Goal: Task Accomplishment & Management: Use online tool/utility

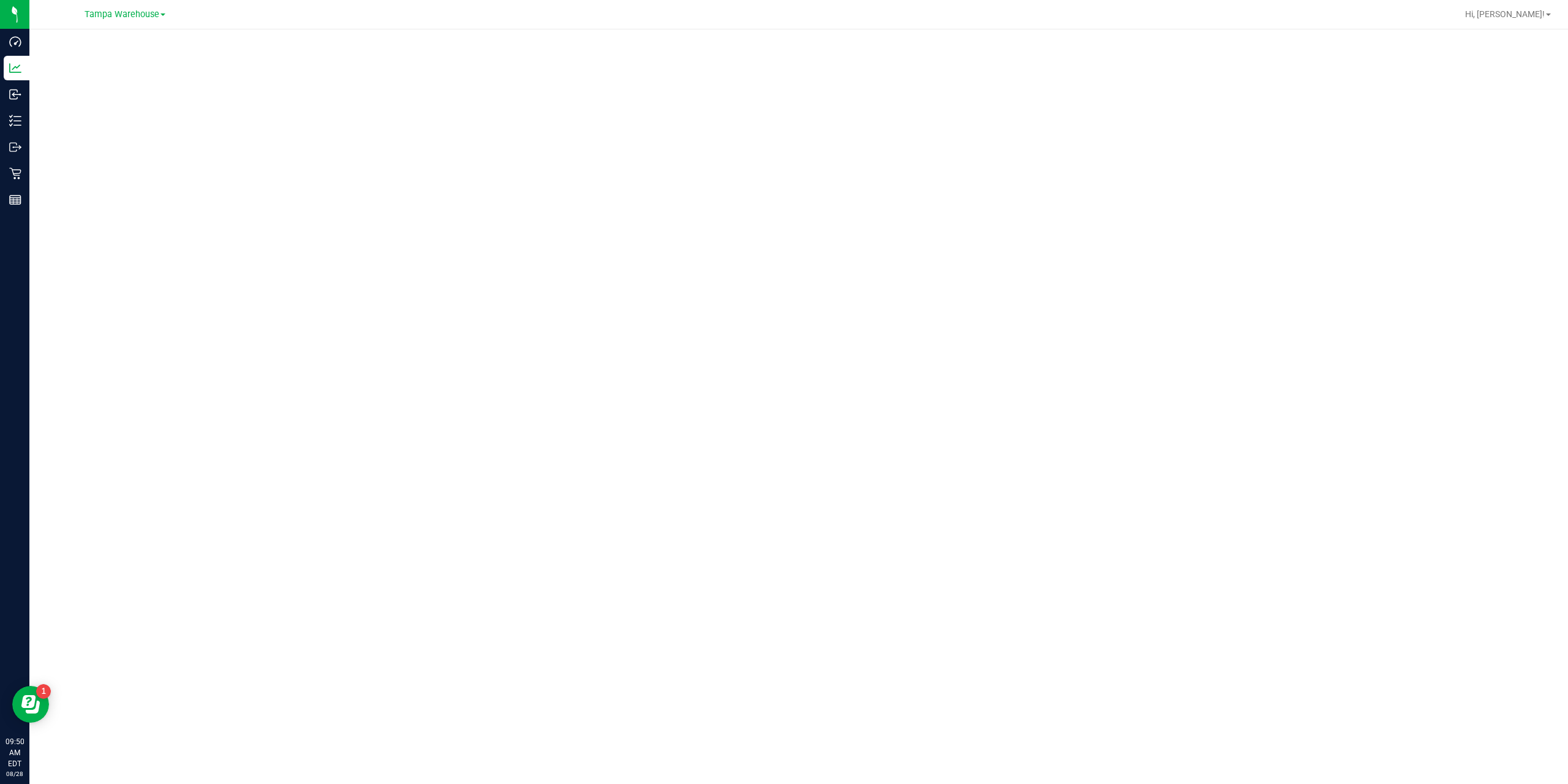
click at [765, 25] on div at bounding box center [838, 14] width 1237 height 24
click at [660, 36] on div at bounding box center [799, 402] width 1539 height 747
click at [664, 35] on div at bounding box center [799, 402] width 1539 height 747
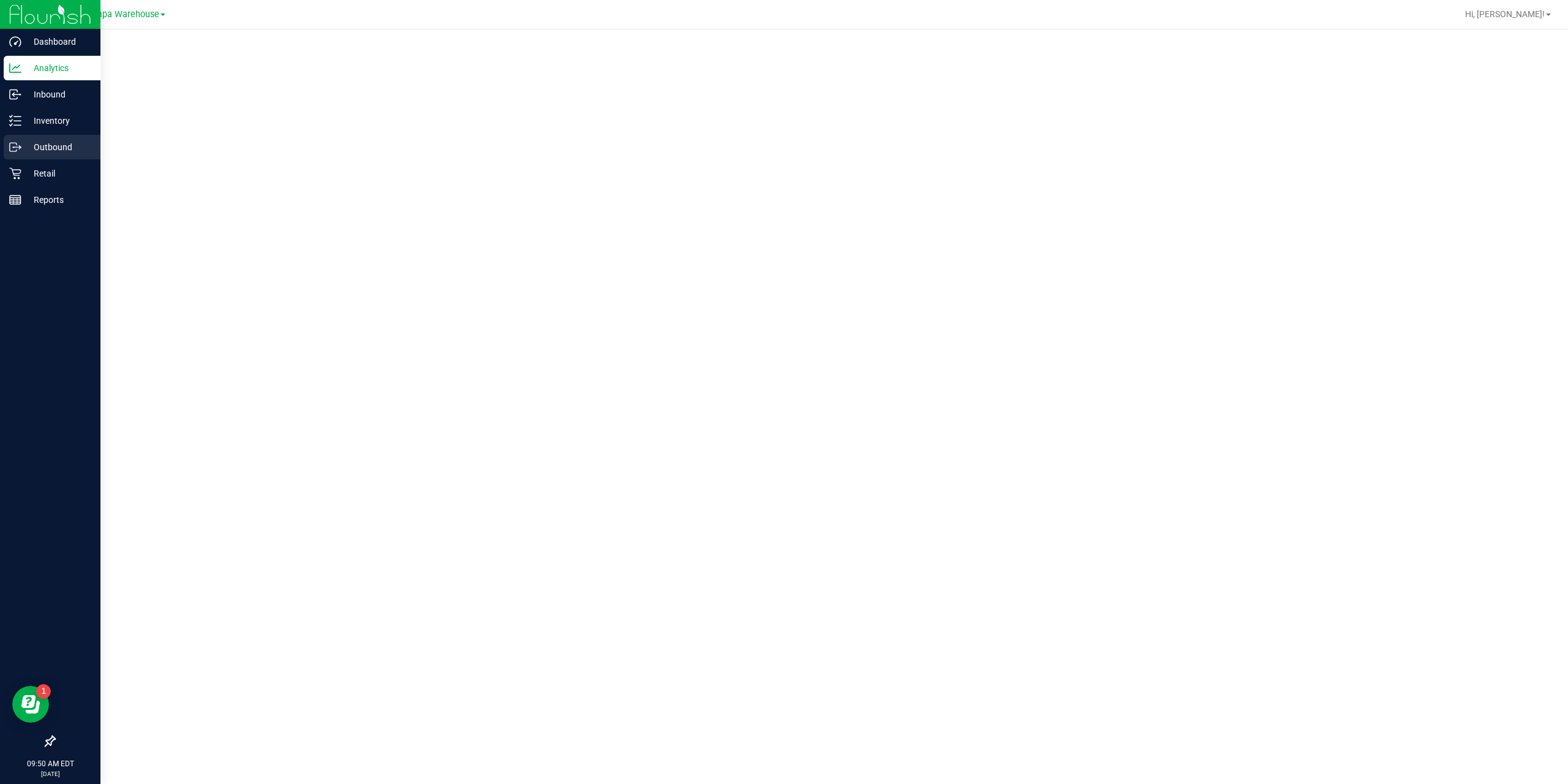
click at [36, 140] on p "Outbound" at bounding box center [58, 147] width 73 height 14
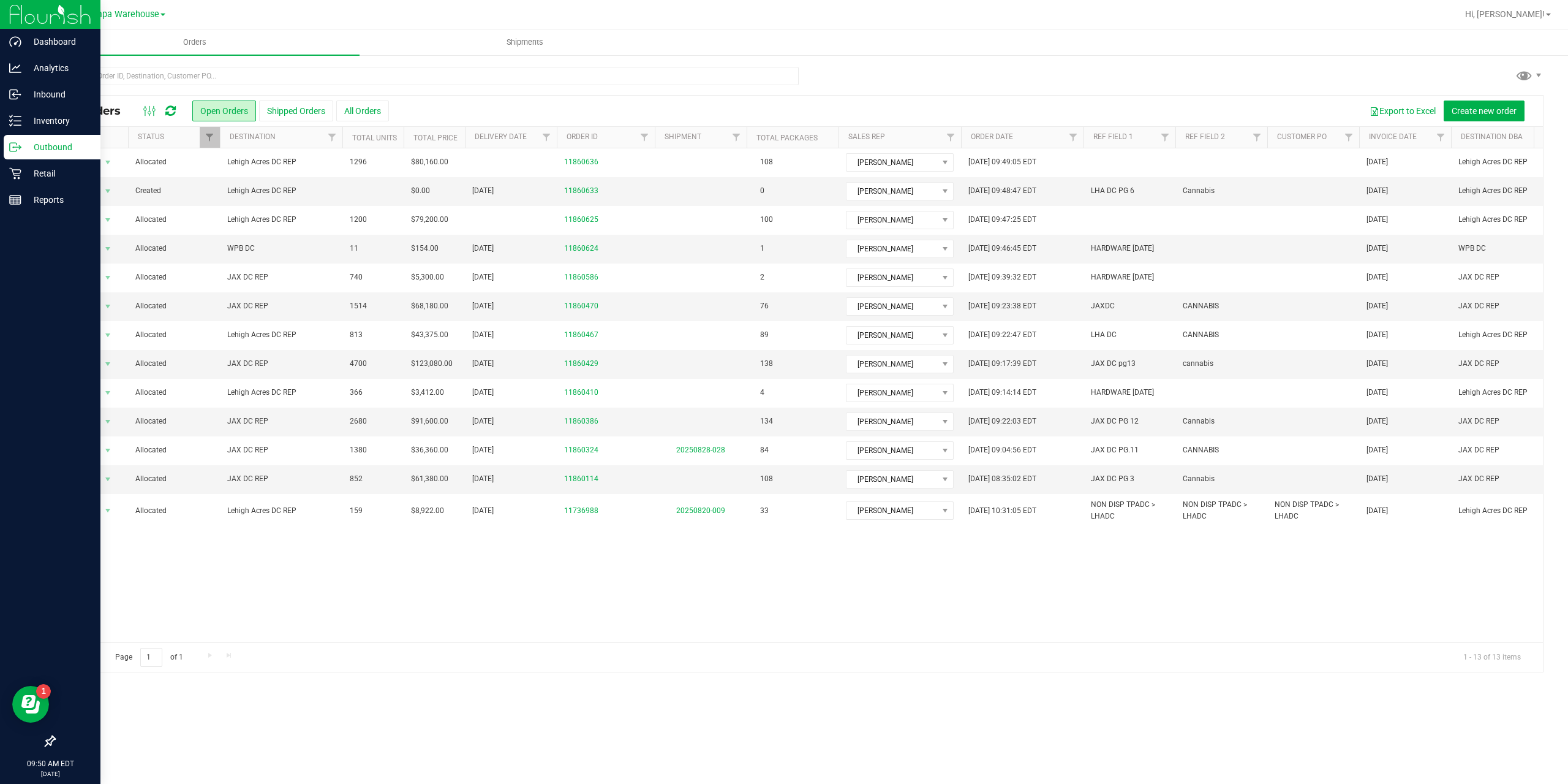
click at [559, 138] on div at bounding box center [556, 138] width 6 height 21
click at [550, 139] on span "Filter" at bounding box center [546, 137] width 10 height 10
click at [662, 210] on span "select" at bounding box center [660, 212] width 10 height 10
click at [610, 355] on link "27" at bounding box center [608, 359] width 17 height 19
type input "[DATE]"
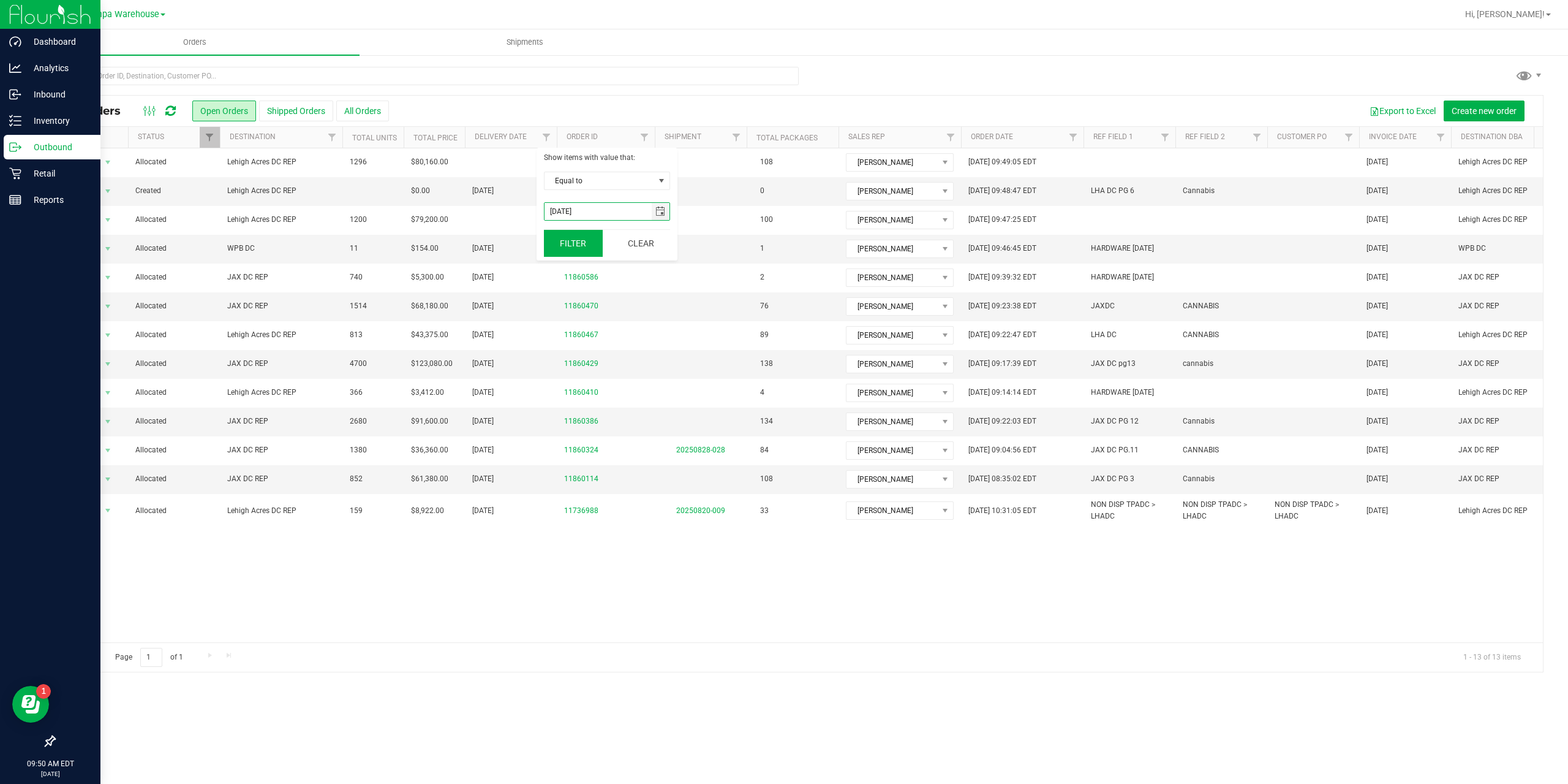
click at [571, 247] on button "Filter" at bounding box center [573, 243] width 59 height 27
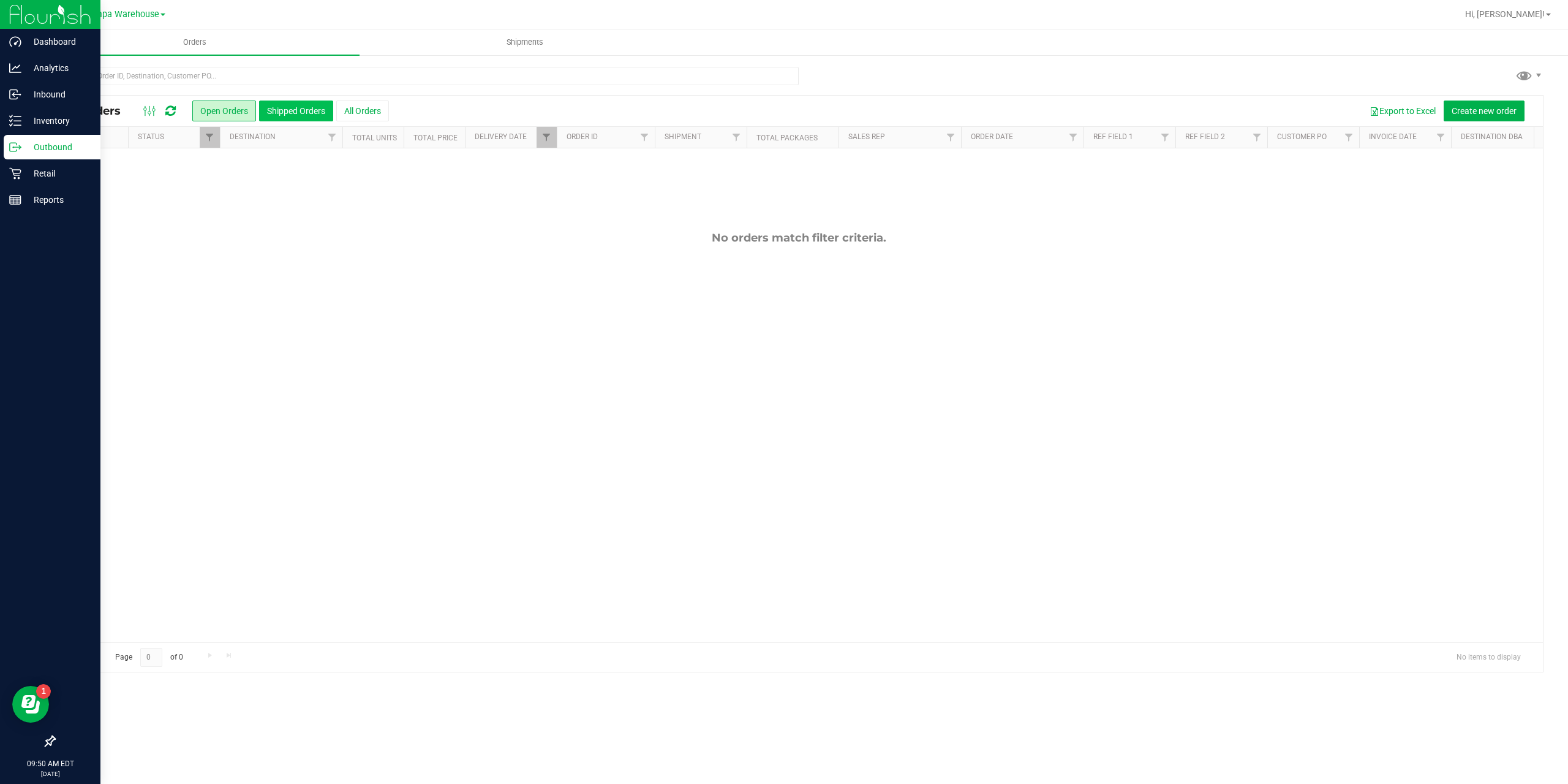
click at [293, 110] on button "Shipped Orders" at bounding box center [296, 111] width 74 height 21
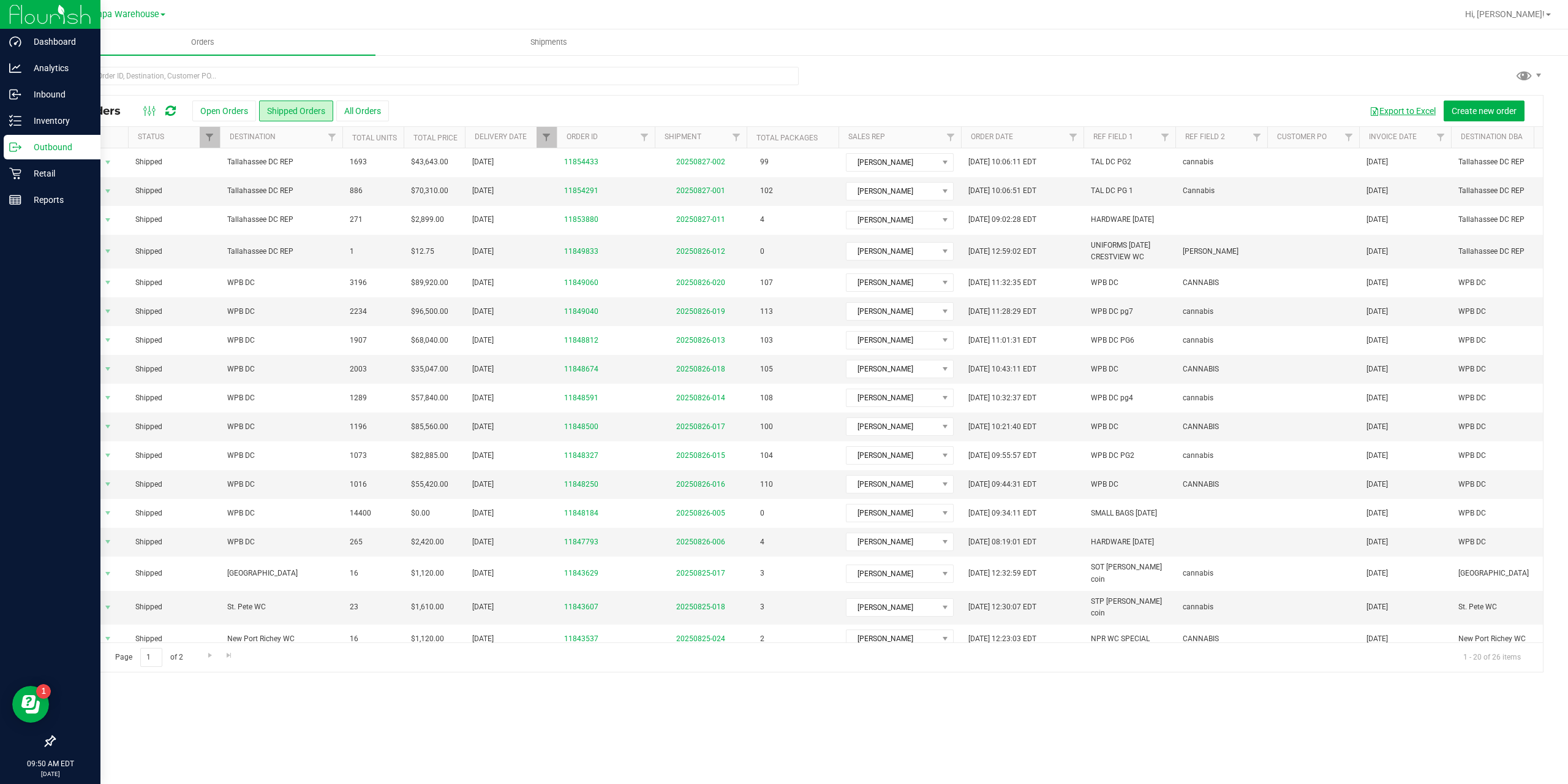
click at [1390, 111] on button "Export to Excel" at bounding box center [1402, 111] width 82 height 21
click at [46, 66] on p "Analytics" at bounding box center [58, 68] width 73 height 14
